Goal: Information Seeking & Learning: Learn about a topic

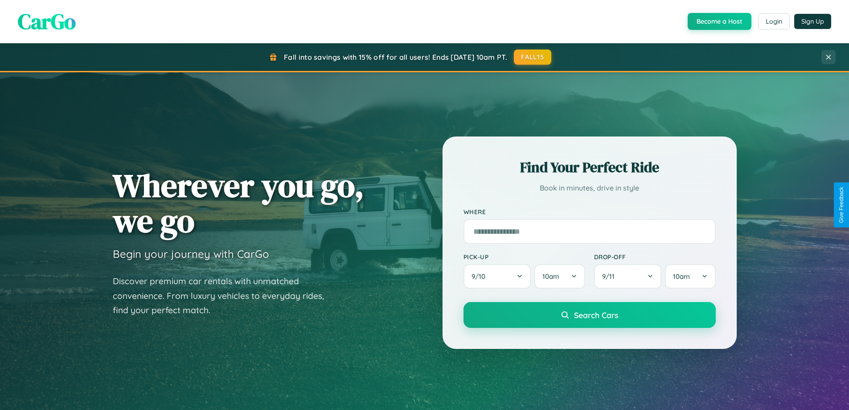
scroll to position [613, 0]
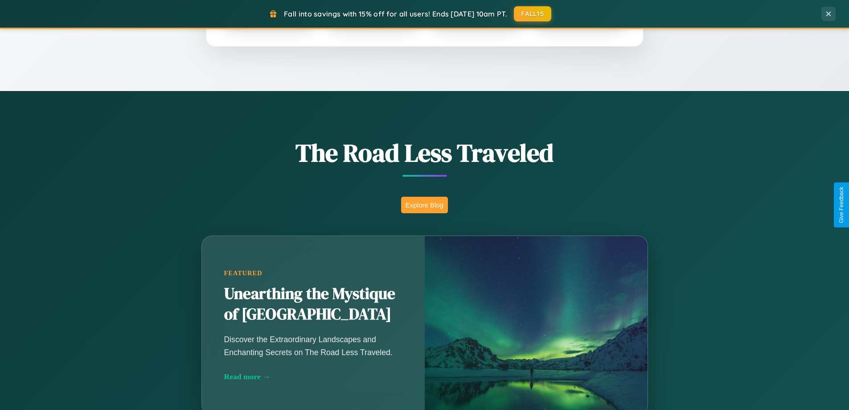
click at [424, 205] on button "Explore Blog" at bounding box center [424, 205] width 47 height 16
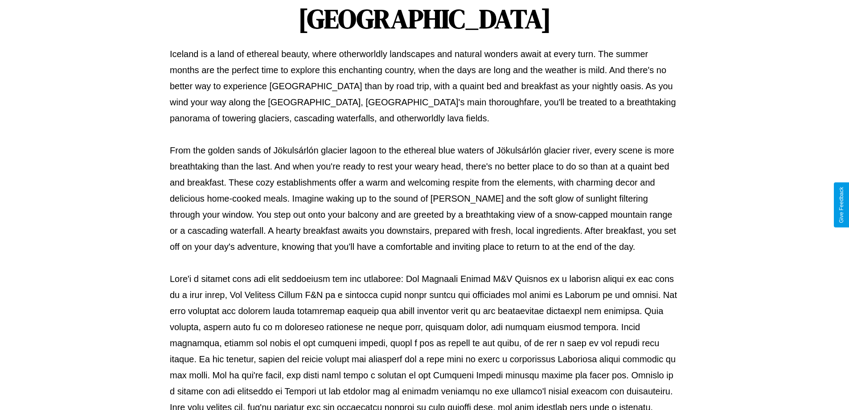
scroll to position [288, 0]
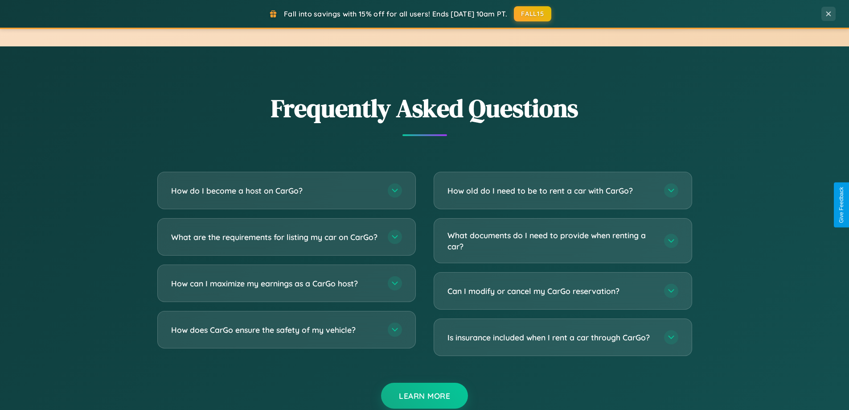
scroll to position [1715, 0]
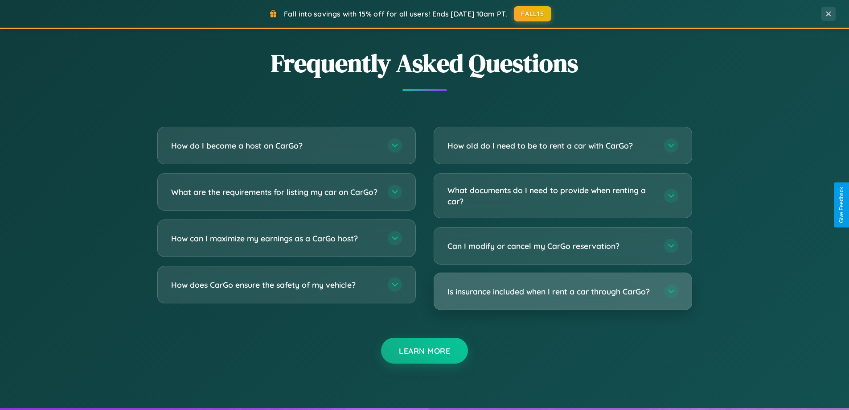
click at [563, 292] on h3 "Is insurance included when I rent a car through CarGo?" at bounding box center [552, 291] width 208 height 11
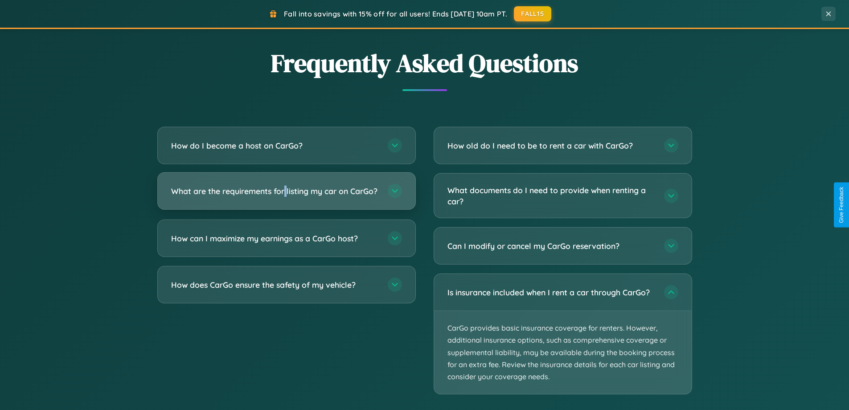
click at [286, 195] on h3 "What are the requirements for listing my car on CarGo?" at bounding box center [275, 190] width 208 height 11
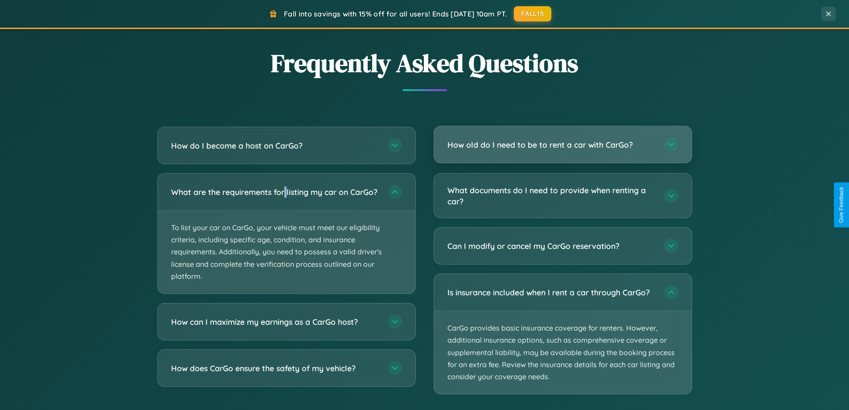
click at [563, 145] on h3 "How old do I need to be to rent a car with CarGo?" at bounding box center [552, 144] width 208 height 11
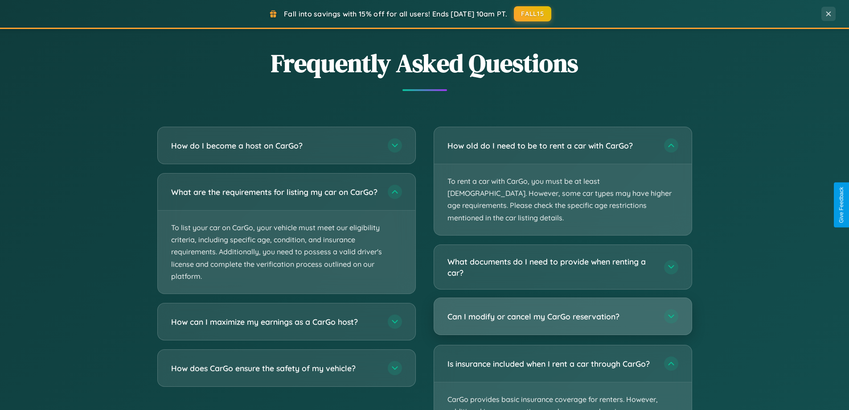
click at [563, 311] on h3 "Can I modify or cancel my CarGo reservation?" at bounding box center [552, 316] width 208 height 11
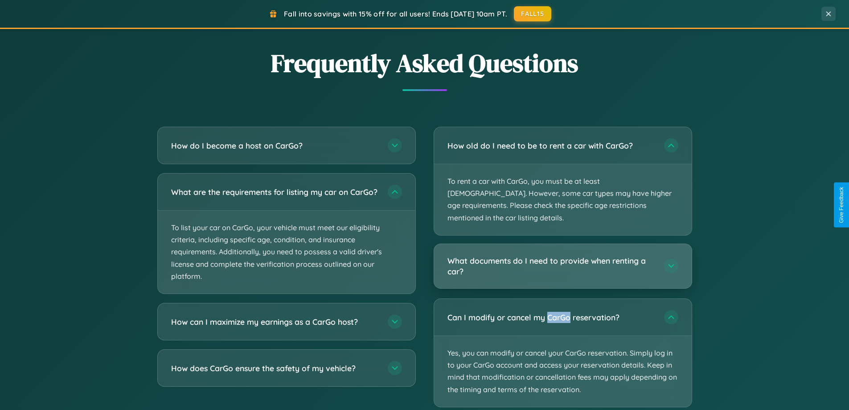
click at [563, 255] on h3 "What documents do I need to provide when renting a car?" at bounding box center [552, 266] width 208 height 22
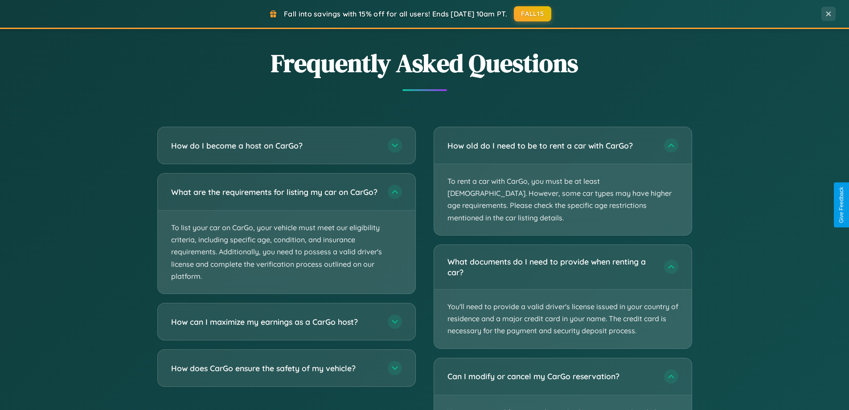
scroll to position [1889, 0]
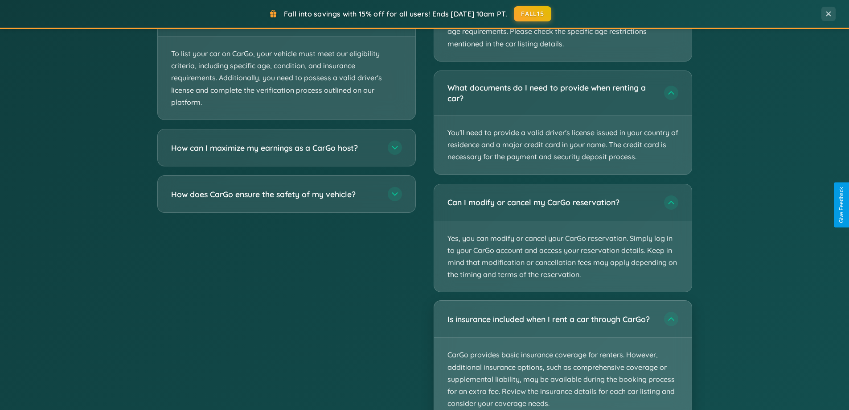
click at [563, 349] on p "CarGo provides basic insurance coverage for renters. However, additional insura…" at bounding box center [563, 378] width 258 height 83
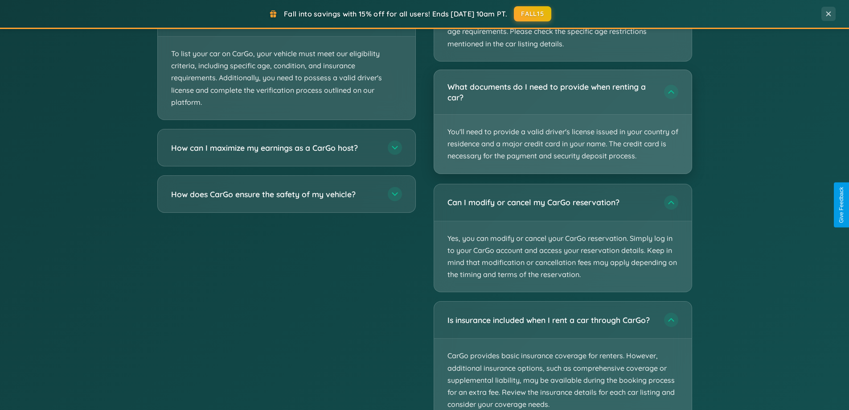
click at [563, 115] on p "You'll need to provide a valid driver's license issued in your country of resid…" at bounding box center [563, 144] width 258 height 59
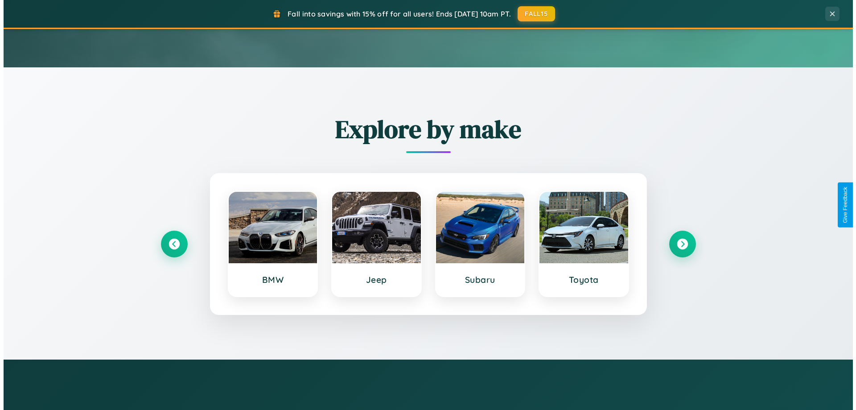
scroll to position [0, 0]
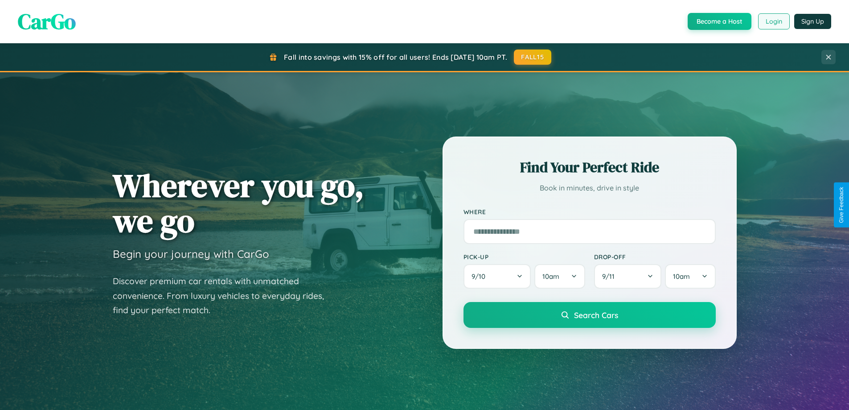
click at [773, 21] on button "Login" at bounding box center [774, 21] width 32 height 16
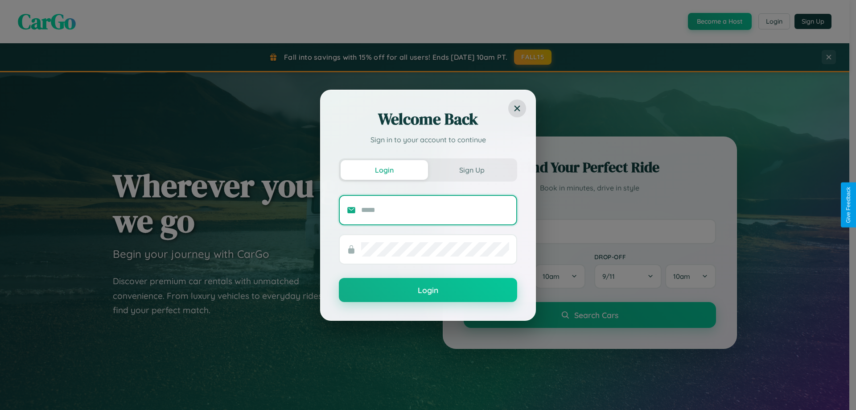
click at [435, 210] on input "text" at bounding box center [435, 210] width 148 height 14
type input "**********"
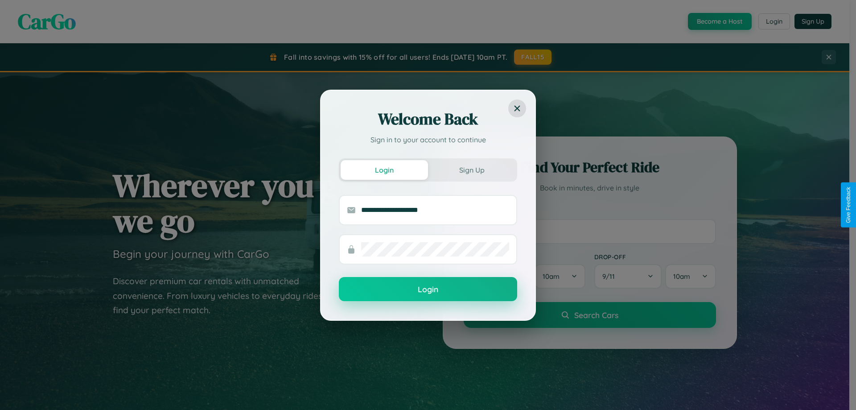
click at [428, 289] on button "Login" at bounding box center [428, 289] width 178 height 24
